Goal: Complete application form

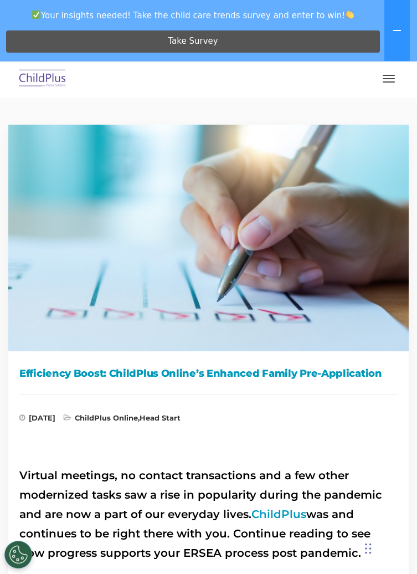
click at [205, 279] on img at bounding box center [208, 233] width 417 height 235
click at [201, 279] on img at bounding box center [208, 233] width 417 height 235
click at [200, 282] on img at bounding box center [208, 233] width 417 height 235
click at [204, 287] on img at bounding box center [208, 233] width 417 height 235
click at [201, 284] on img at bounding box center [208, 233] width 417 height 235
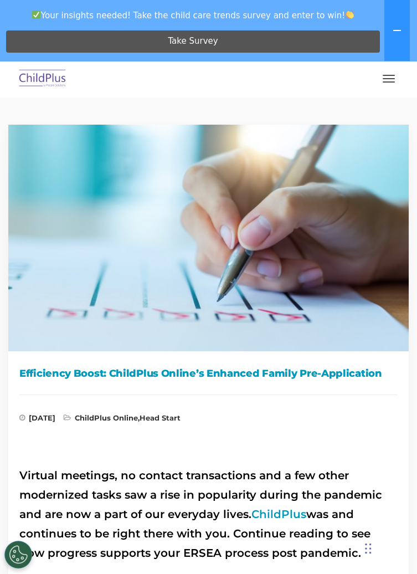
click at [202, 287] on img at bounding box center [208, 233] width 417 height 235
click at [200, 286] on img at bounding box center [208, 233] width 417 height 235
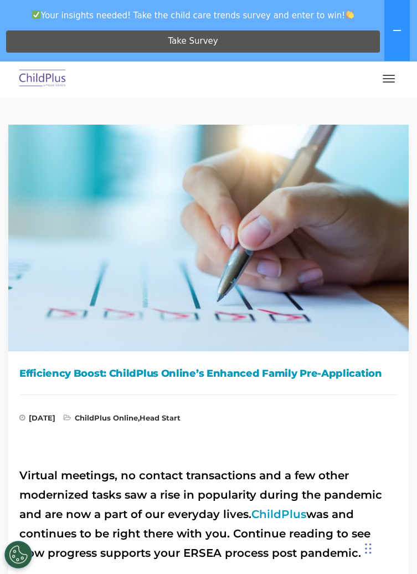
click at [205, 290] on img at bounding box center [208, 233] width 417 height 235
click at [200, 284] on img at bounding box center [208, 233] width 417 height 235
click at [201, 284] on img at bounding box center [208, 233] width 417 height 235
click at [200, 284] on img at bounding box center [208, 233] width 417 height 235
click at [201, 284] on img at bounding box center [208, 233] width 417 height 235
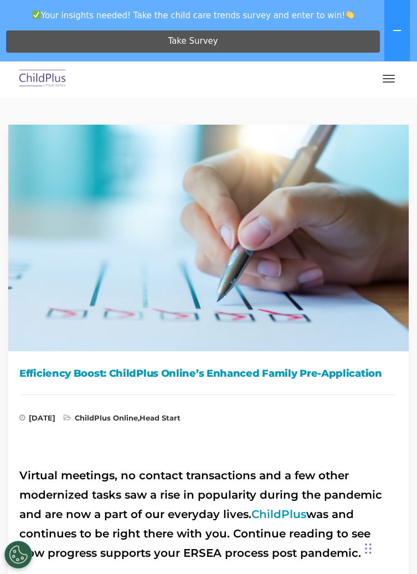
click at [208, 281] on img at bounding box center [208, 233] width 417 height 235
click at [207, 280] on img at bounding box center [208, 233] width 417 height 235
click at [208, 277] on img at bounding box center [208, 233] width 417 height 235
click at [213, 257] on img at bounding box center [208, 233] width 417 height 235
click at [213, 254] on img at bounding box center [208, 233] width 417 height 235
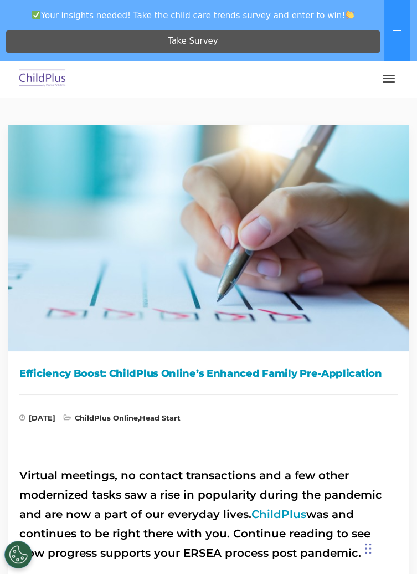
click at [219, 241] on img at bounding box center [208, 233] width 417 height 235
click at [197, 275] on img at bounding box center [208, 233] width 417 height 235
click at [202, 279] on img at bounding box center [208, 233] width 417 height 235
click at [199, 278] on img at bounding box center [208, 233] width 417 height 235
click at [199, 276] on img at bounding box center [208, 233] width 417 height 235
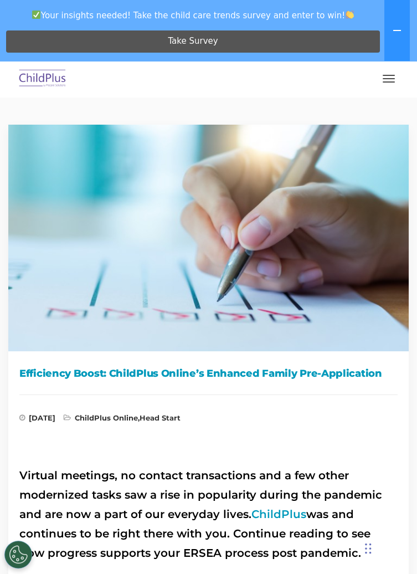
click at [213, 244] on img at bounding box center [208, 233] width 417 height 235
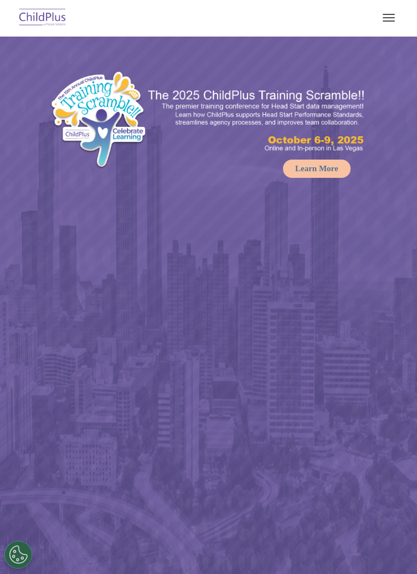
select select "MEDIUM"
